Goal: Task Accomplishment & Management: Complete application form

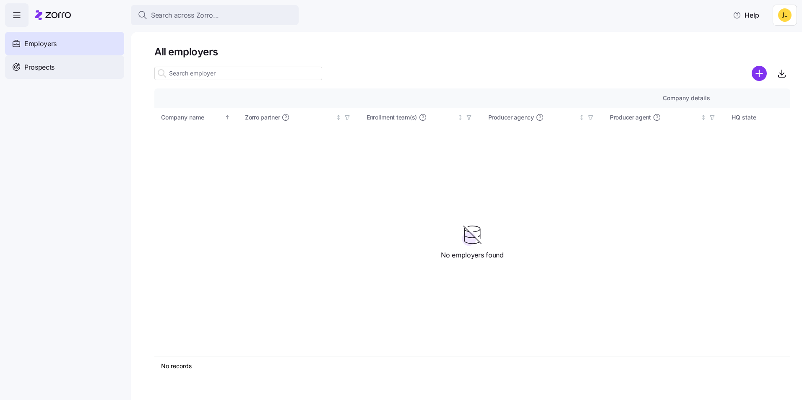
click at [86, 69] on div "Prospects" at bounding box center [64, 67] width 119 height 24
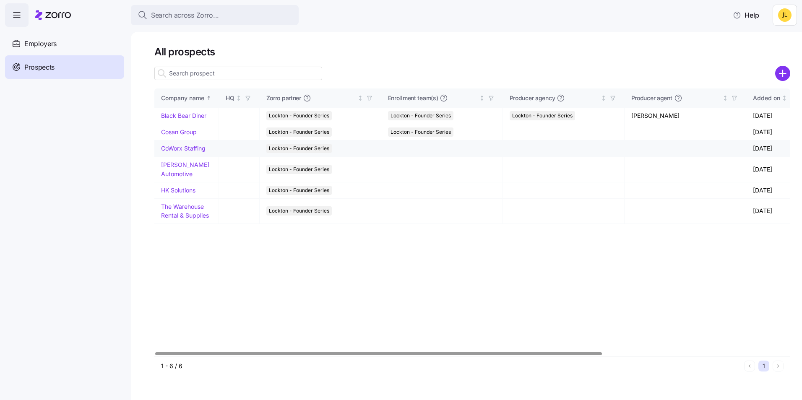
click at [183, 151] on link "CoWorx Staffing" at bounding box center [183, 148] width 44 height 7
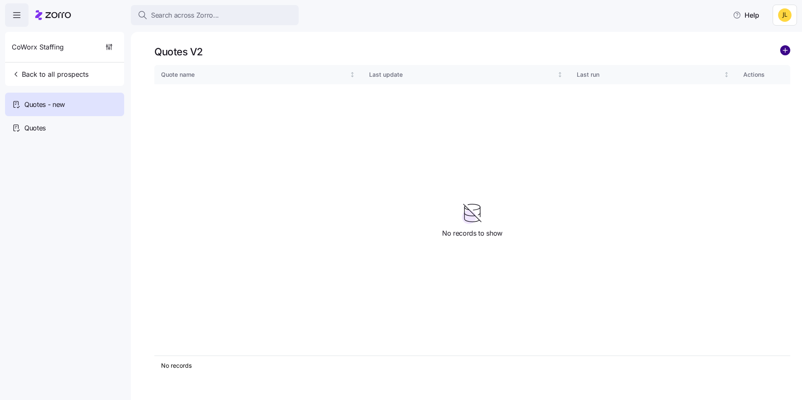
click at [782, 54] on circle "add icon" at bounding box center [785, 50] width 9 height 9
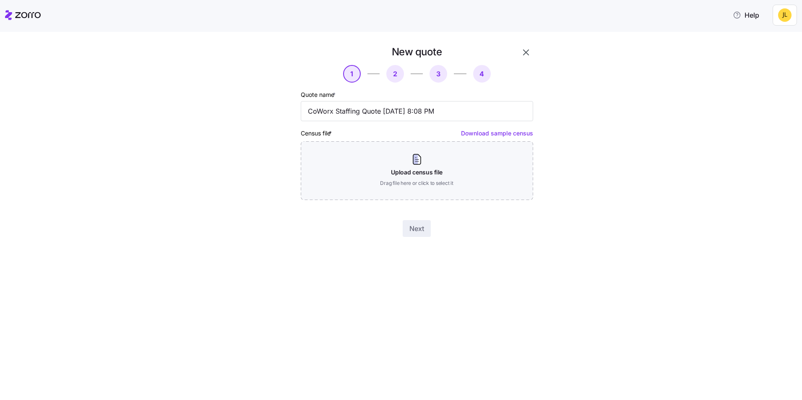
click at [494, 135] on link "Download sample census" at bounding box center [497, 133] width 72 height 7
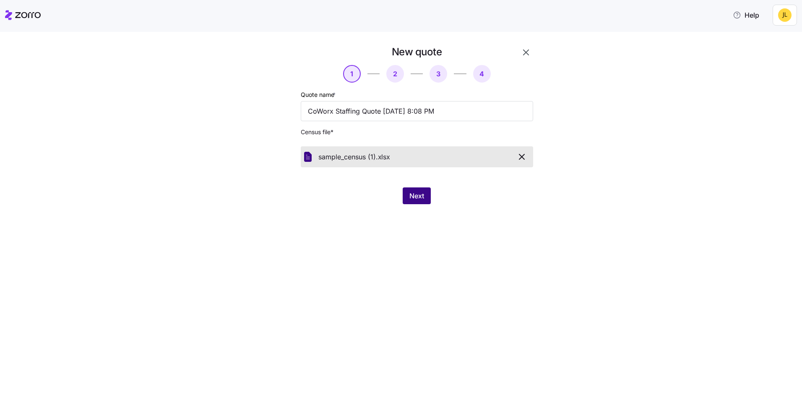
click at [418, 194] on span "Next" at bounding box center [417, 196] width 15 height 10
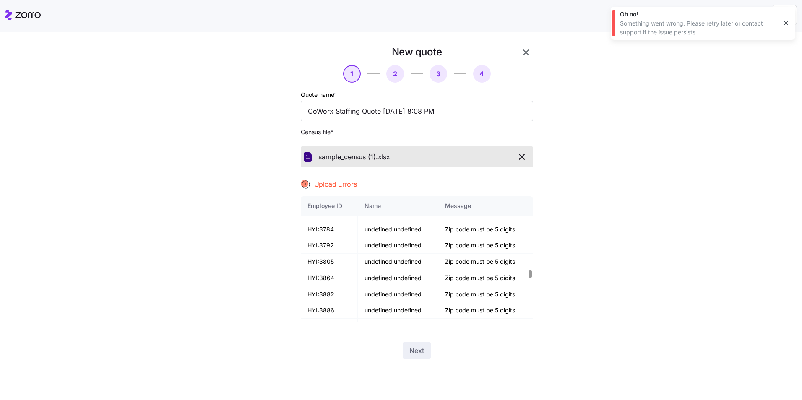
scroll to position [1469, 0]
click at [525, 160] on icon "button" at bounding box center [522, 157] width 10 height 10
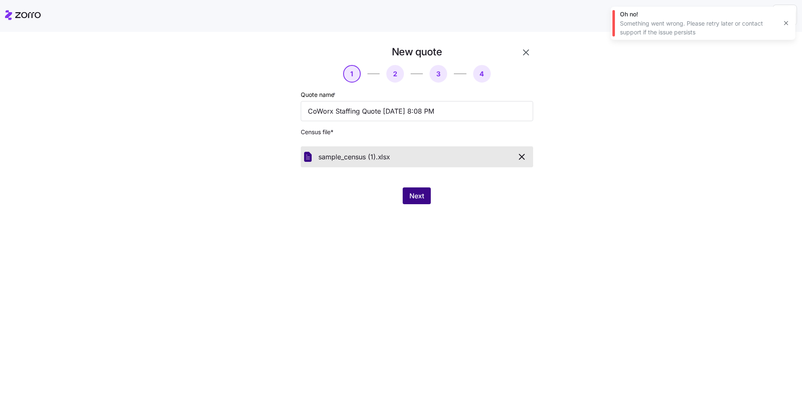
click at [424, 195] on span "Next" at bounding box center [417, 196] width 15 height 10
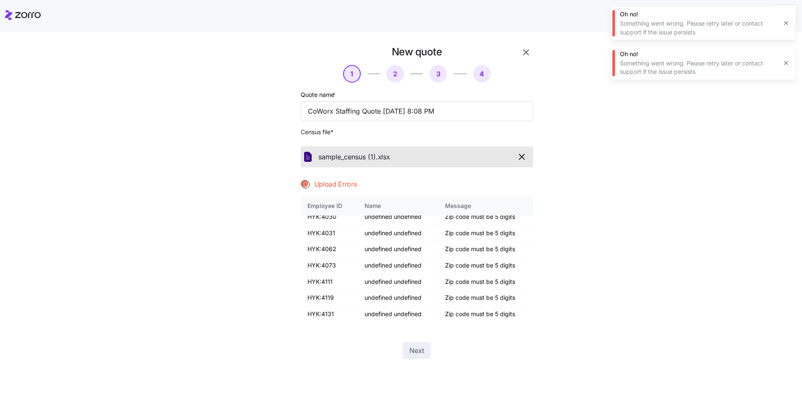
scroll to position [2308, 0]
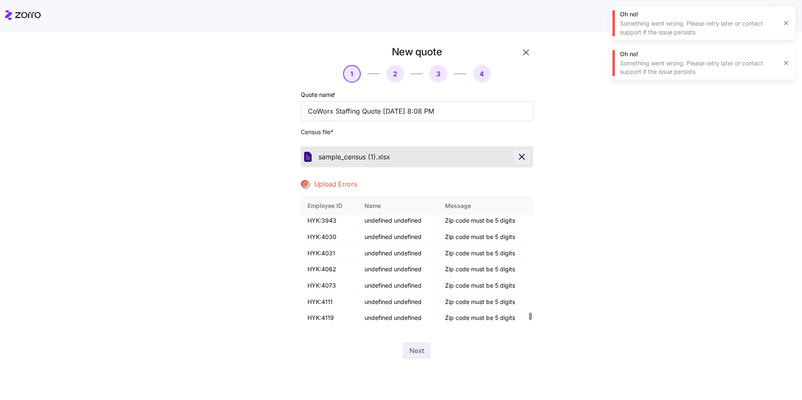
click at [521, 158] on icon "button" at bounding box center [522, 157] width 10 height 10
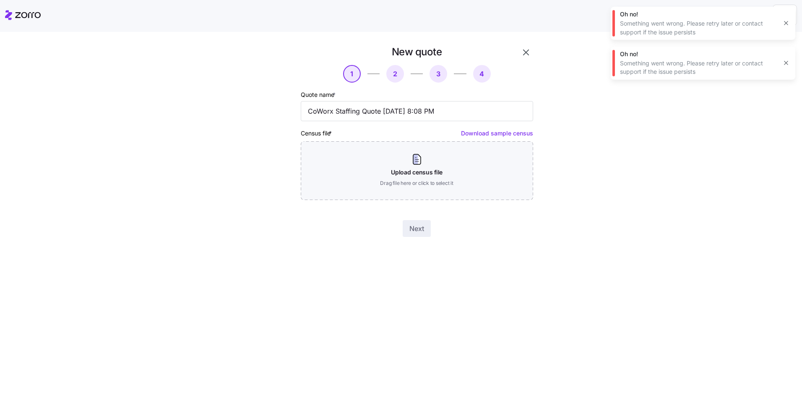
click at [787, 23] on icon "button" at bounding box center [786, 23] width 7 height 7
click at [787, 24] on icon "button" at bounding box center [786, 23] width 7 height 7
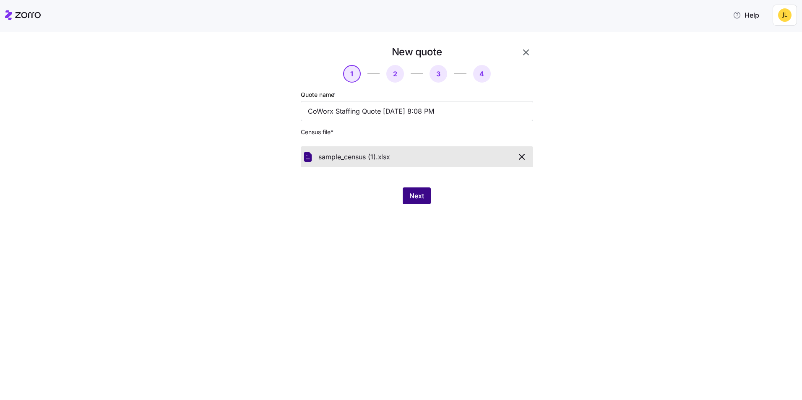
click at [419, 193] on span "Next" at bounding box center [417, 196] width 15 height 10
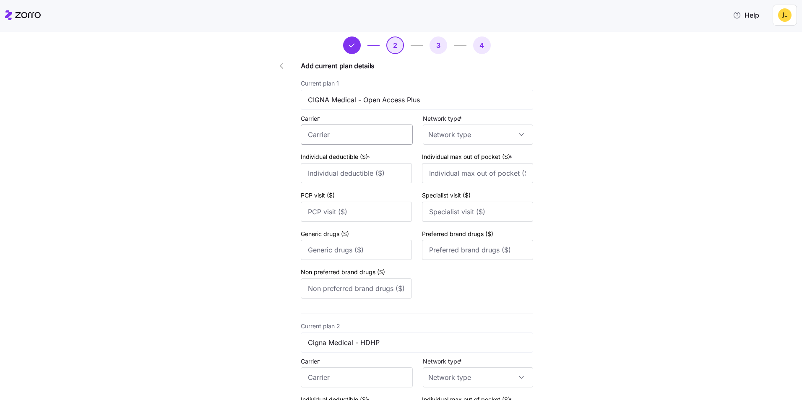
scroll to position [0, 0]
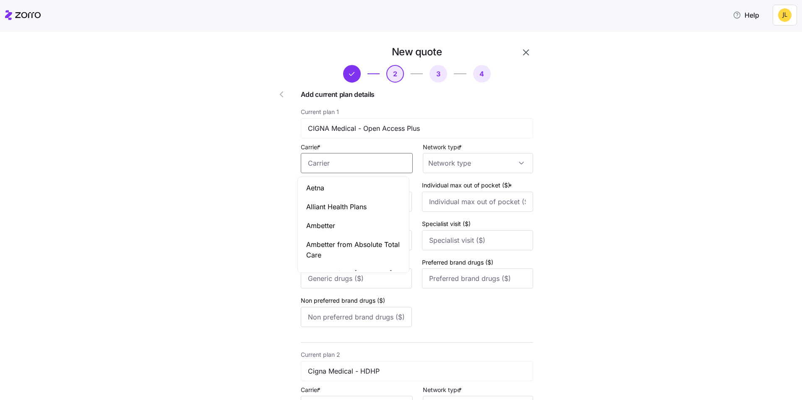
click at [357, 165] on input "Carrier *" at bounding box center [357, 163] width 112 height 20
click at [349, 200] on div "Cigna Healthcare" at bounding box center [354, 207] width 108 height 19
drag, startPoint x: 371, startPoint y: 164, endPoint x: 257, endPoint y: 163, distance: 113.3
type input "Cigna Healthcare"
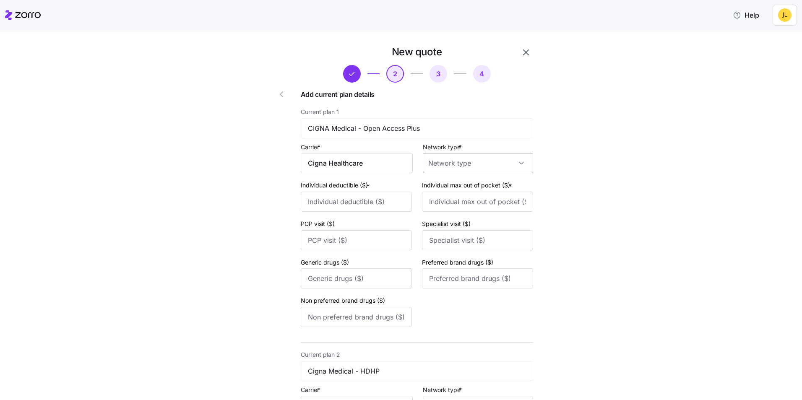
drag, startPoint x: 492, startPoint y: 169, endPoint x: 488, endPoint y: 171, distance: 4.5
click at [491, 169] on input "Network type *" at bounding box center [478, 163] width 110 height 20
click at [464, 238] on div "PPO" at bounding box center [475, 241] width 104 height 18
type input "PPO"
click at [358, 204] on input "Individual deductible ($) *" at bounding box center [356, 202] width 111 height 20
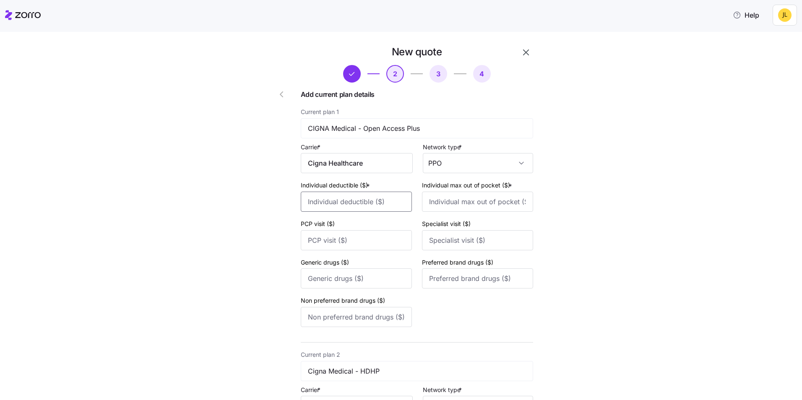
type input "6000"
type input "6500"
type input "35"
type input "60"
type input "20"
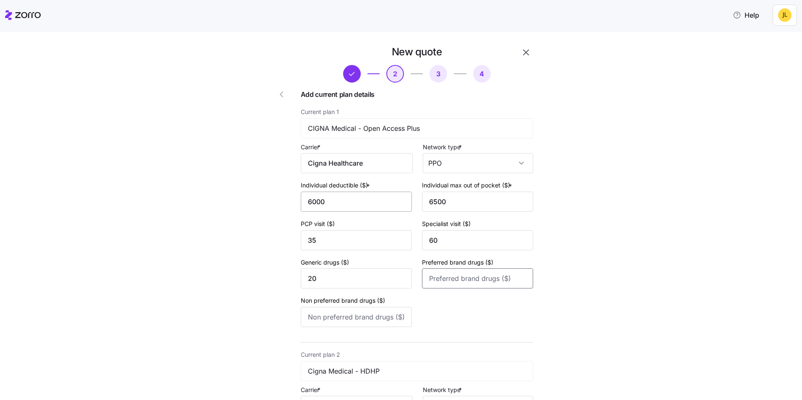
type input "50"
type input "75"
type input "3500"
type input "6000"
type input "0"
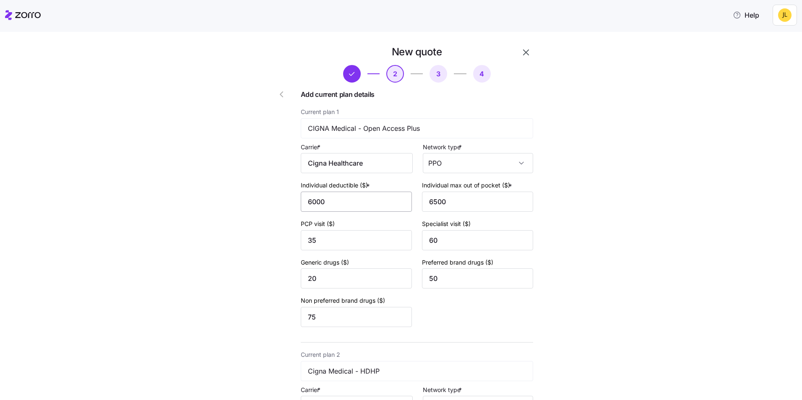
type input "0"
type input "15"
type input "40"
type input "60"
type input "1500"
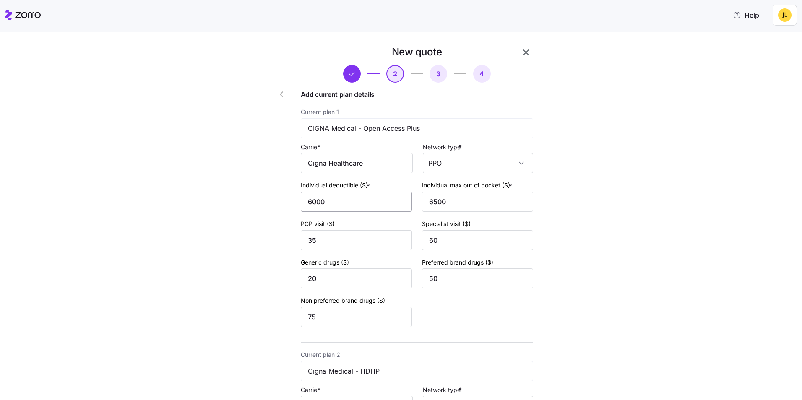
type input "4000"
type input "40"
type input "50"
type input "10"
type input "30"
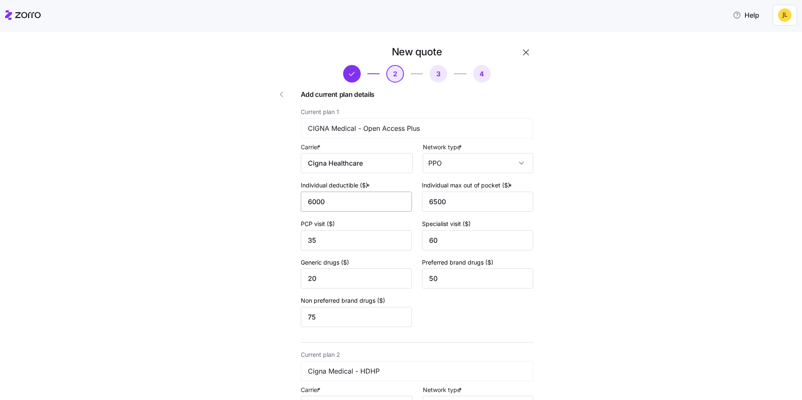
type input "30"
type input "1000"
type input "5000"
type input "35"
type input "55"
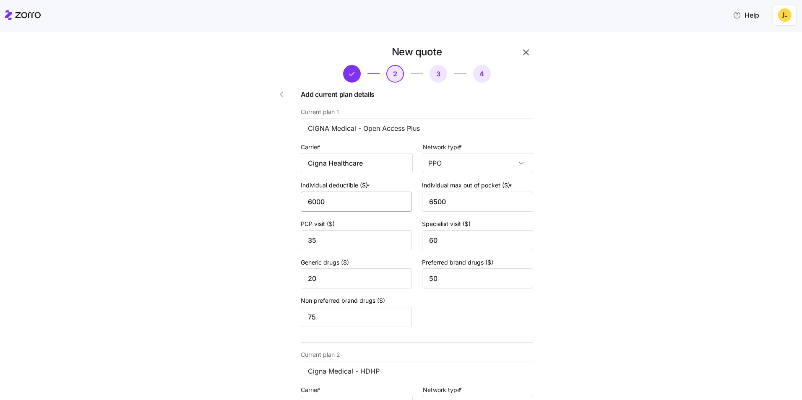
type input "20"
type input "30"
type input "50"
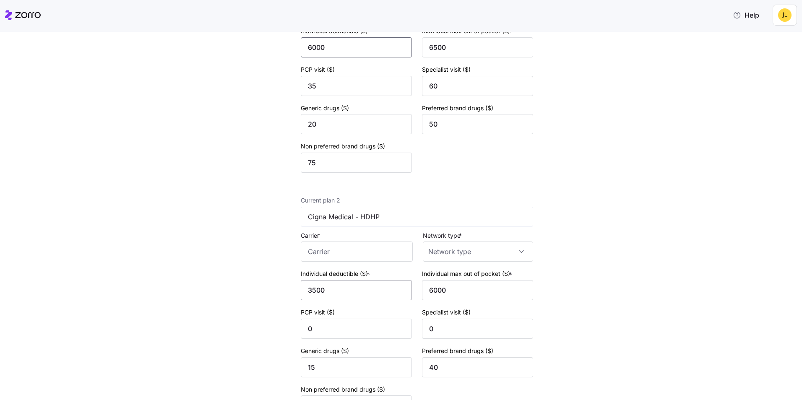
scroll to position [294, 0]
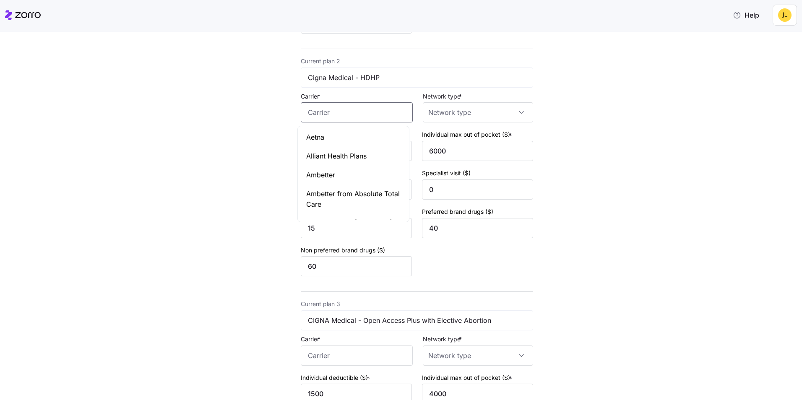
click at [351, 105] on input "Carrier *" at bounding box center [357, 112] width 112 height 20
paste input "Cigna Healthcare"
type input "Cigna Healthcare"
click at [460, 116] on input "Network type *" at bounding box center [478, 112] width 110 height 20
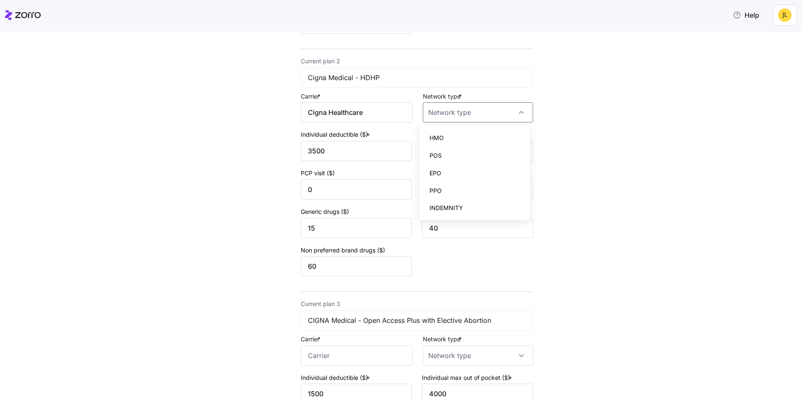
click at [450, 147] on div "POS" at bounding box center [475, 156] width 104 height 18
type input "POS"
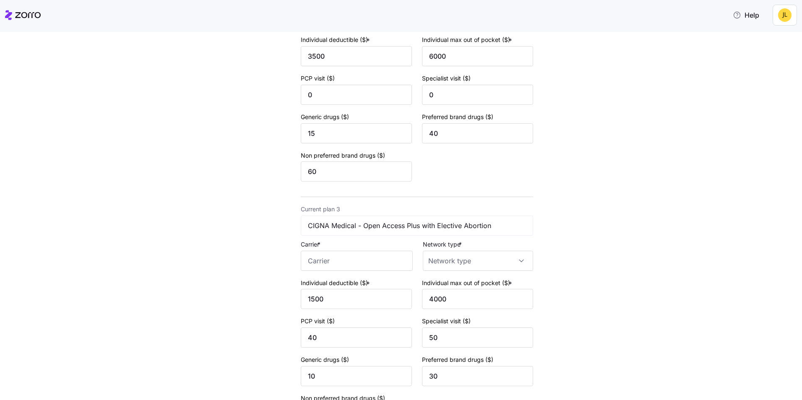
scroll to position [462, 0]
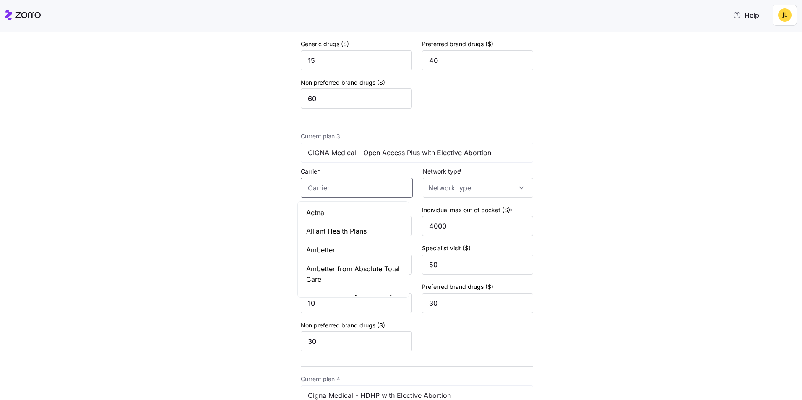
click at [363, 180] on input "Carrier *" at bounding box center [357, 188] width 112 height 20
paste input "Cigna Healthcare"
type input "Cigna Healthcare"
click at [457, 192] on input "Network type *" at bounding box center [478, 188] width 110 height 20
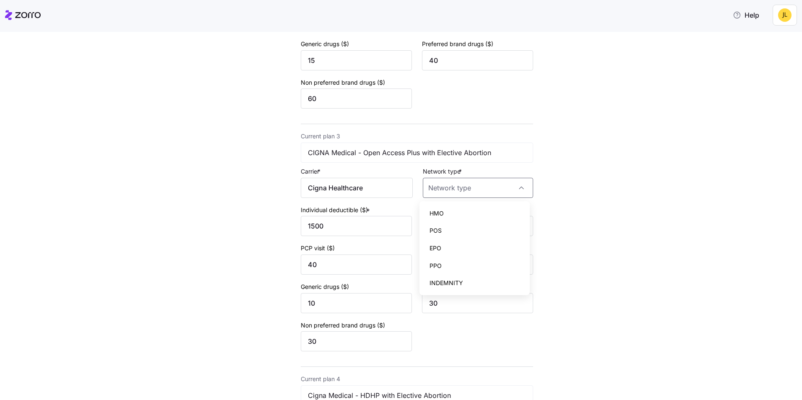
click at [462, 232] on div "POS" at bounding box center [475, 231] width 104 height 18
type input "POS"
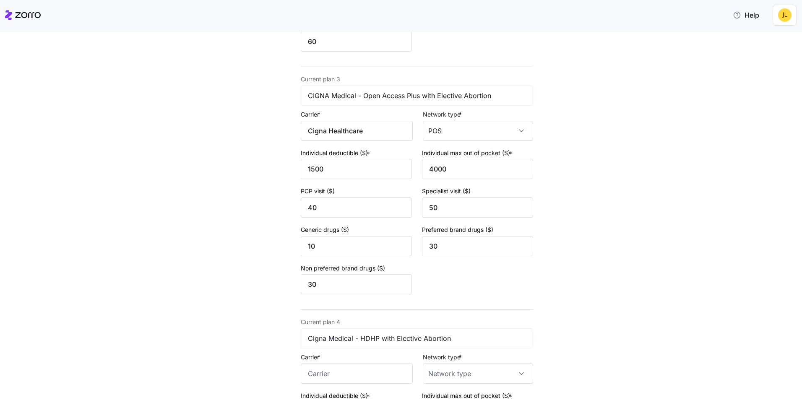
scroll to position [629, 0]
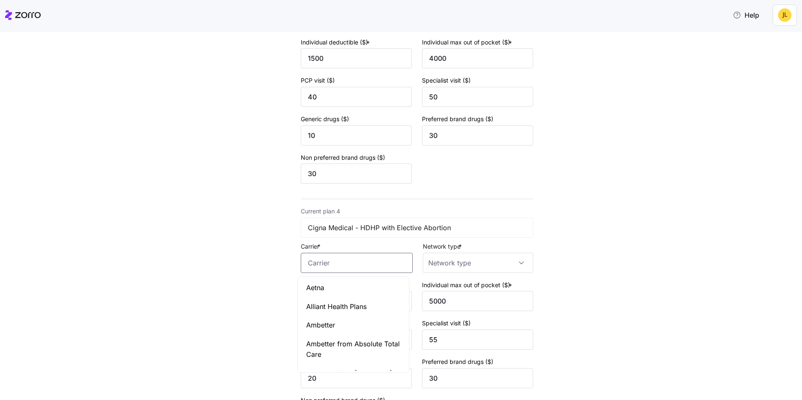
click at [360, 259] on input "Carrier *" at bounding box center [357, 263] width 112 height 20
paste input "Cigna Healthcare"
type input "Cigna Healthcare"
click at [457, 261] on input "Network type *" at bounding box center [478, 263] width 110 height 20
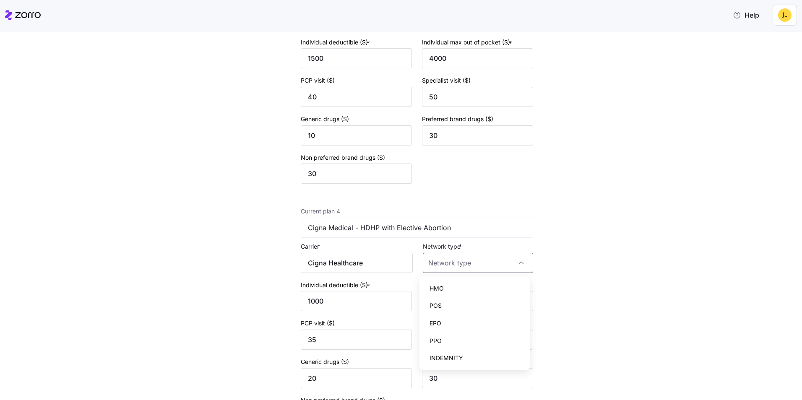
click at [451, 300] on div "POS" at bounding box center [475, 306] width 104 height 18
type input "POS"
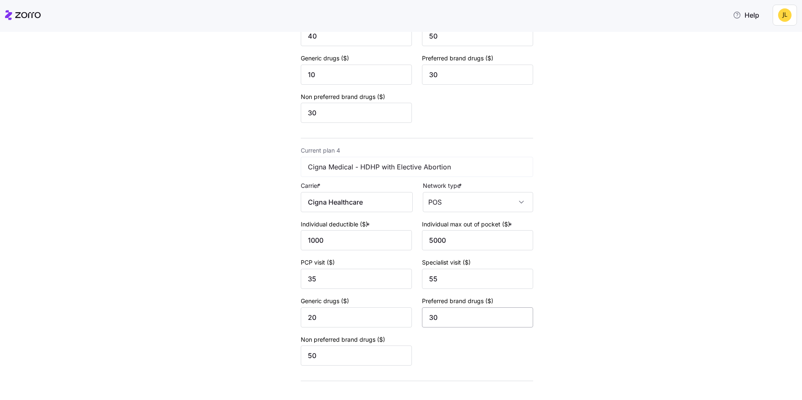
scroll to position [739, 0]
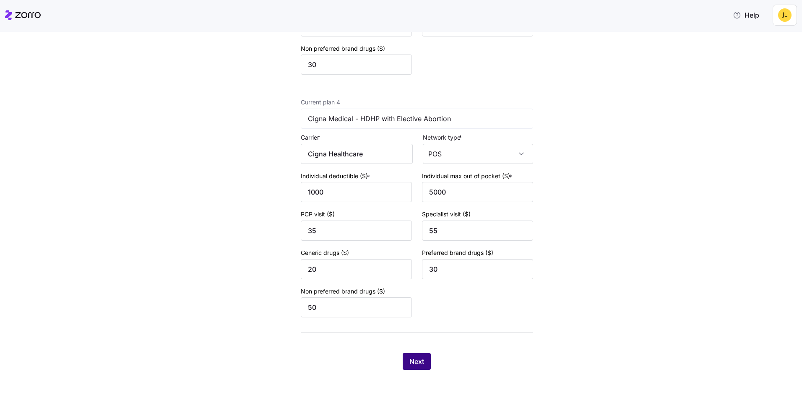
click at [414, 363] on span "Next" at bounding box center [417, 362] width 15 height 10
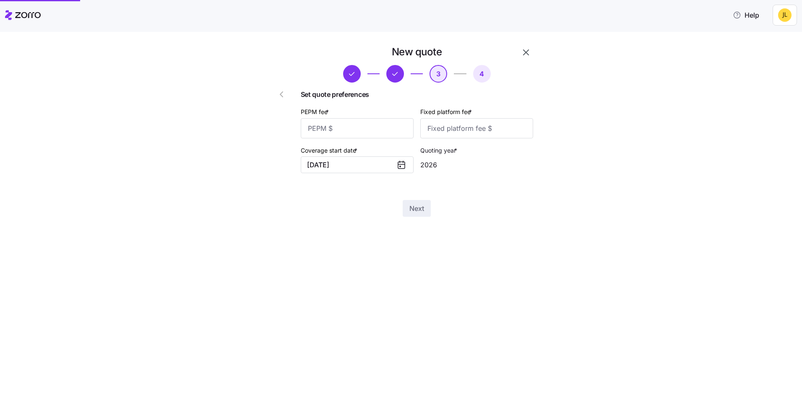
scroll to position [0, 0]
click at [380, 133] on input "PEPM fee *" at bounding box center [357, 128] width 113 height 20
click at [356, 130] on input "PEPM fee *" at bounding box center [357, 128] width 113 height 20
type input "3"
type input "60"
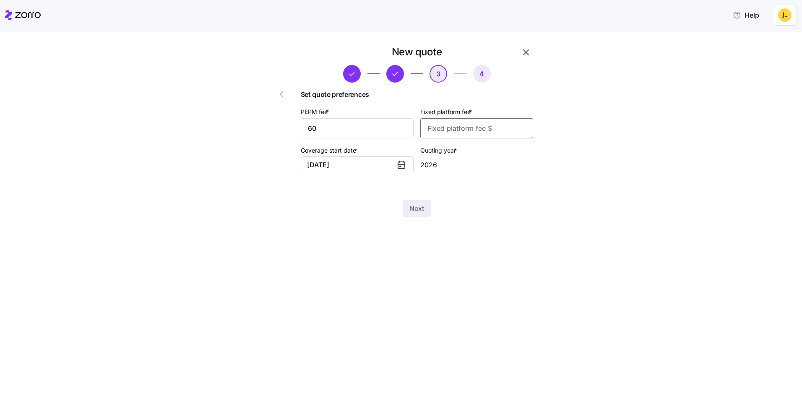
click at [441, 133] on input "Fixed platform fee *" at bounding box center [476, 128] width 113 height 20
type input "100"
click at [425, 207] on button "Next" at bounding box center [417, 208] width 28 height 17
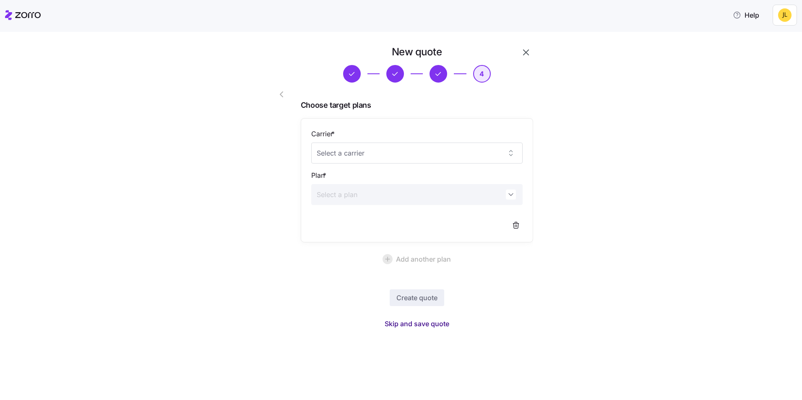
click at [436, 323] on span "Skip and save quote" at bounding box center [417, 324] width 65 height 10
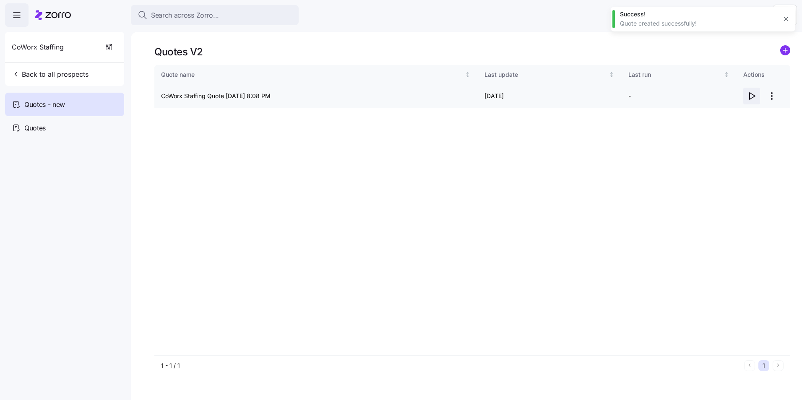
click at [746, 99] on span "button" at bounding box center [752, 96] width 16 height 16
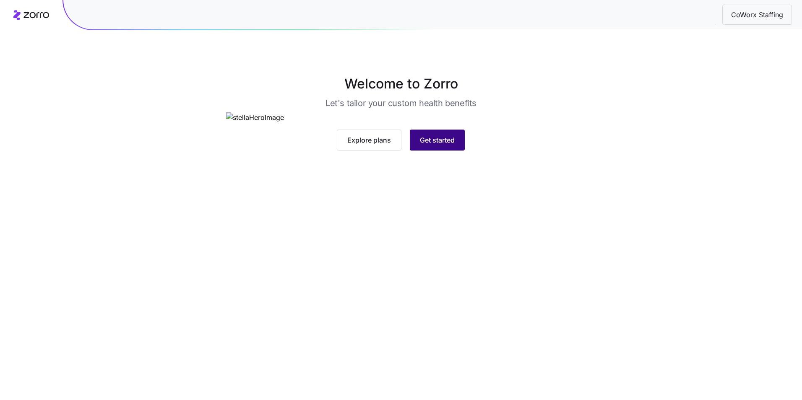
click at [458, 151] on button "Get started" at bounding box center [437, 140] width 55 height 21
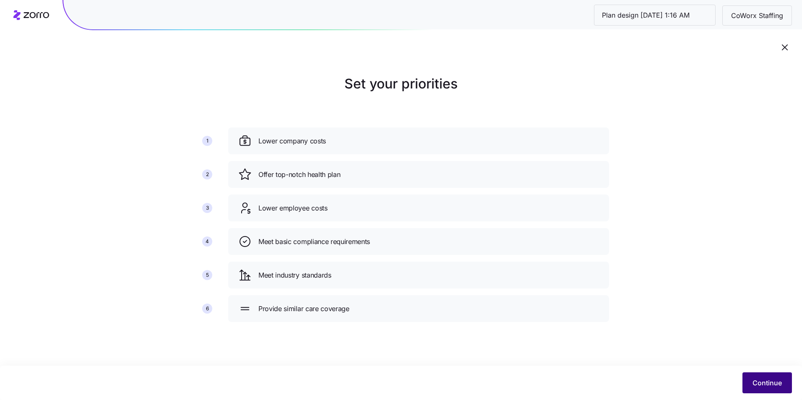
click at [760, 377] on button "Continue" at bounding box center [768, 383] width 50 height 21
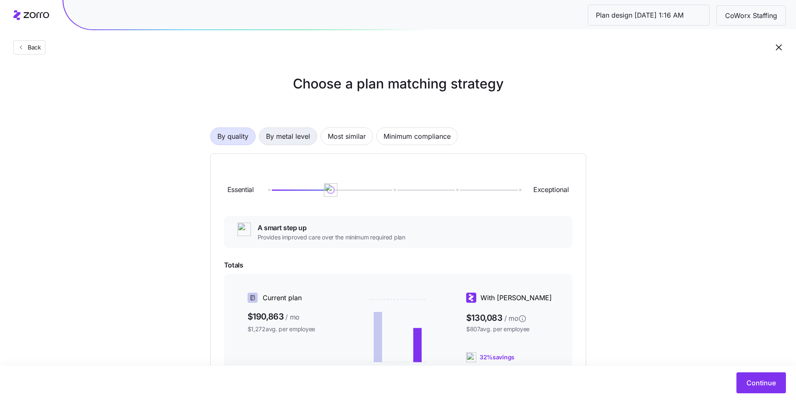
click at [280, 137] on span "By metal level" at bounding box center [288, 136] width 44 height 17
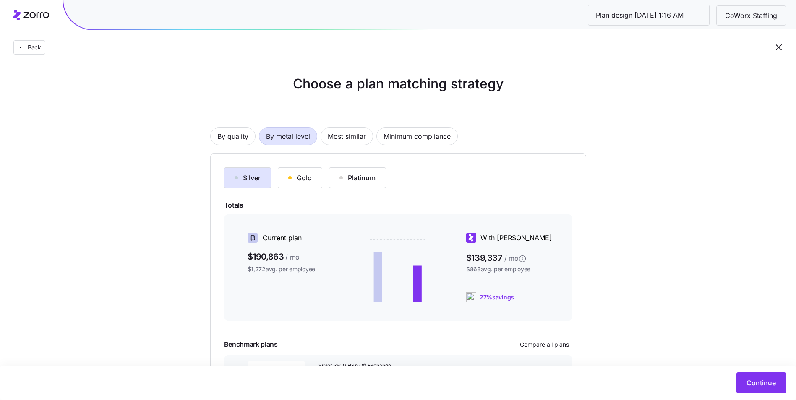
click at [308, 171] on button "Gold" at bounding box center [300, 177] width 44 height 21
click at [261, 178] on div "Silver" at bounding box center [248, 178] width 26 height 10
click at [295, 179] on div "Gold" at bounding box center [300, 178] width 24 height 10
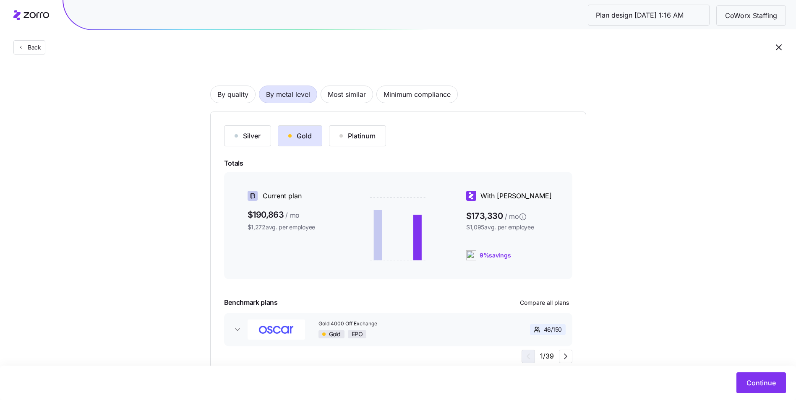
click at [366, 133] on div "Platinum" at bounding box center [357, 136] width 36 height 10
click at [309, 133] on div "Gold" at bounding box center [300, 136] width 24 height 10
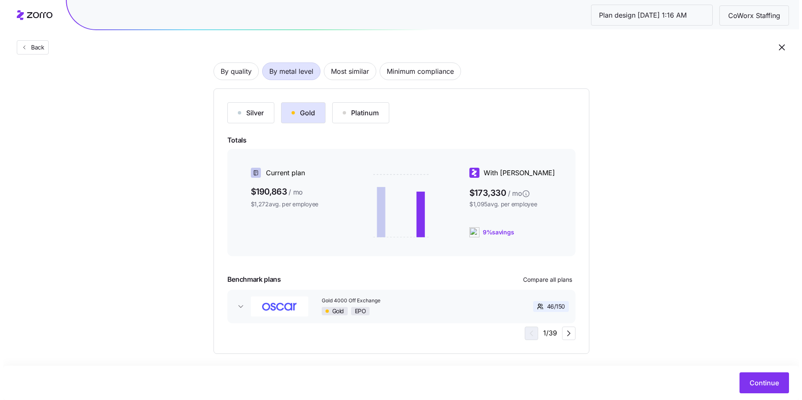
scroll to position [73, 0]
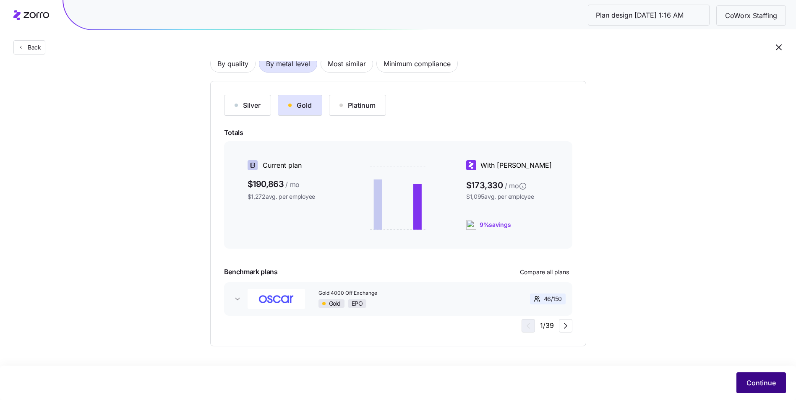
click at [757, 379] on span "Continue" at bounding box center [761, 383] width 29 height 10
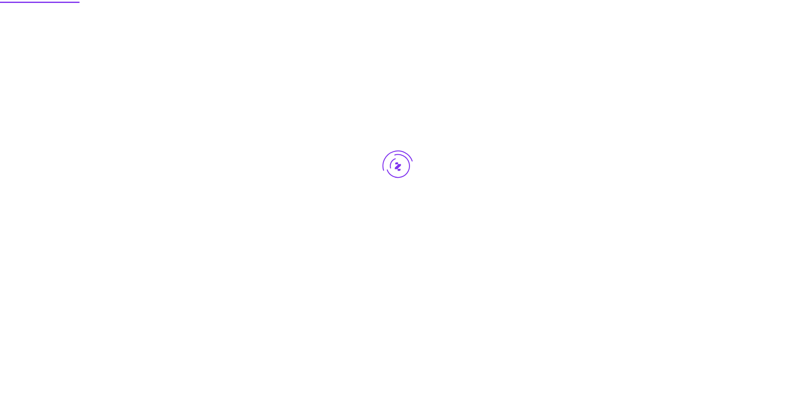
scroll to position [0, 0]
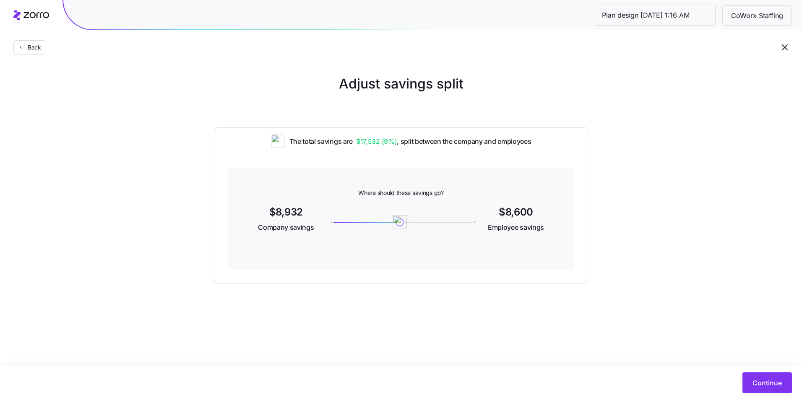
drag, startPoint x: 333, startPoint y: 226, endPoint x: 400, endPoint y: 226, distance: 66.3
click at [400, 226] on img at bounding box center [400, 222] width 14 height 14
click at [769, 391] on button "Continue" at bounding box center [768, 383] width 50 height 21
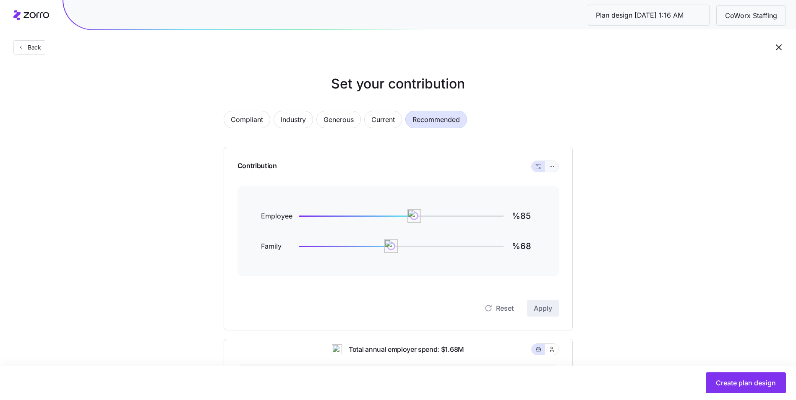
click at [548, 169] on button "button" at bounding box center [551, 166] width 13 height 11
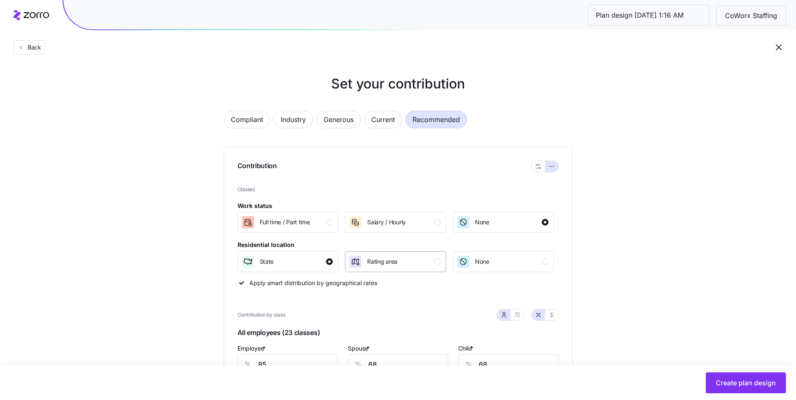
click at [391, 261] on span "Rating area" at bounding box center [382, 262] width 30 height 8
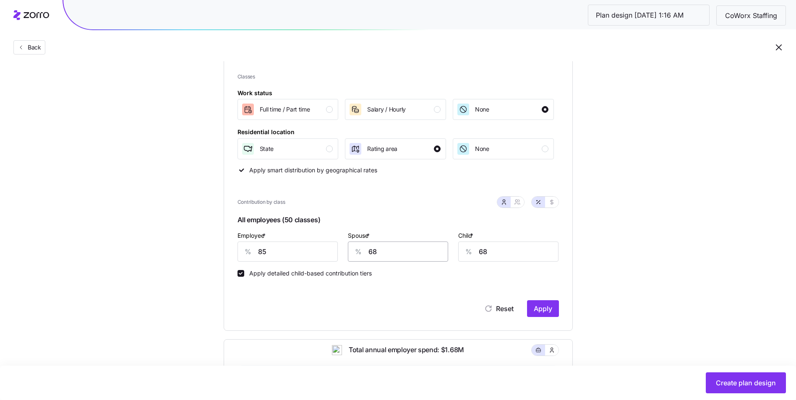
scroll to position [126, 0]
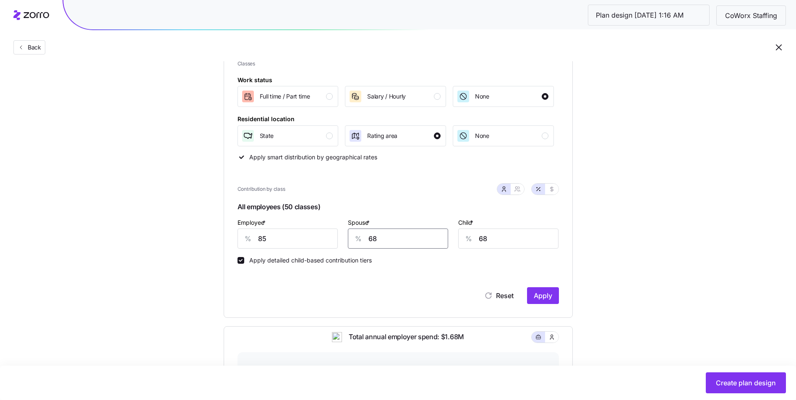
drag, startPoint x: 385, startPoint y: 240, endPoint x: 368, endPoint y: 240, distance: 16.8
click at [368, 240] on div "% 68" at bounding box center [398, 239] width 100 height 20
type input "60"
click at [543, 295] on span "Apply" at bounding box center [543, 296] width 18 height 10
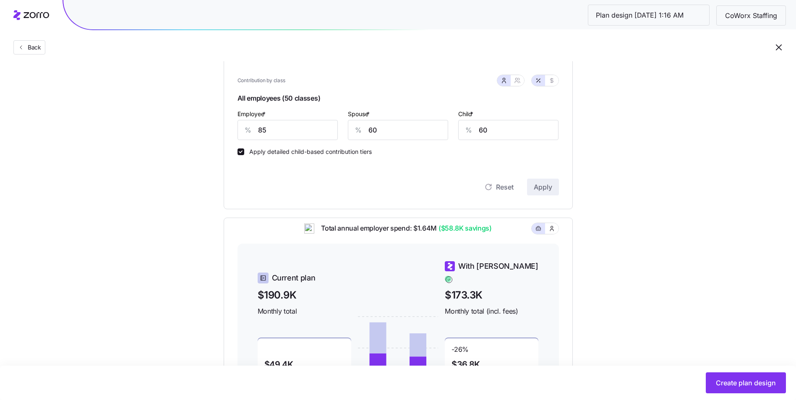
scroll to position [227, 0]
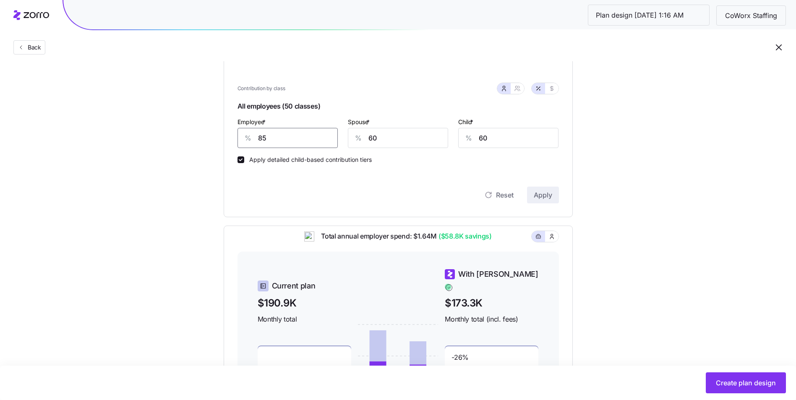
drag, startPoint x: 274, startPoint y: 140, endPoint x: 264, endPoint y: 138, distance: 10.6
click at [264, 138] on input "85" at bounding box center [288, 138] width 100 height 20
type input "80"
drag, startPoint x: 377, startPoint y: 134, endPoint x: 367, endPoint y: 135, distance: 10.1
click at [367, 135] on div "% 60" at bounding box center [398, 138] width 100 height 20
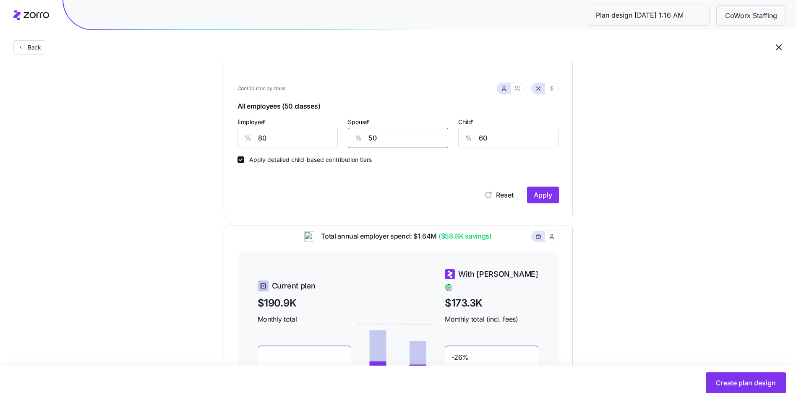
type input "50"
click at [534, 191] on span "Apply" at bounding box center [543, 195] width 18 height 10
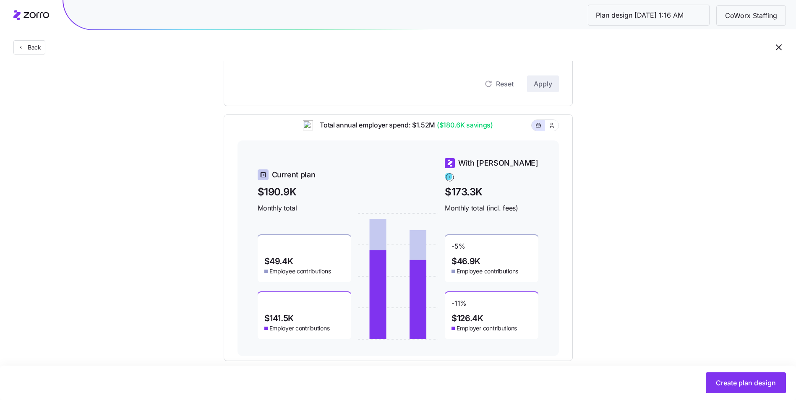
scroll to position [353, 0]
